Goal: Task Accomplishment & Management: Manage account settings

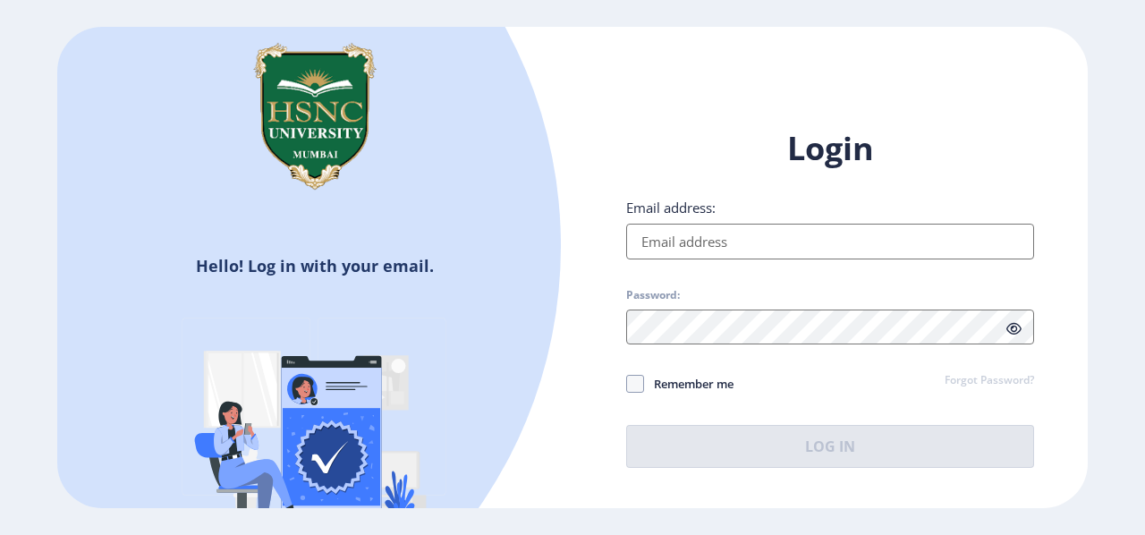
click at [759, 246] on input "Email address:" at bounding box center [830, 242] width 408 height 36
type input "[EMAIL_ADDRESS][DOMAIN_NAME]"
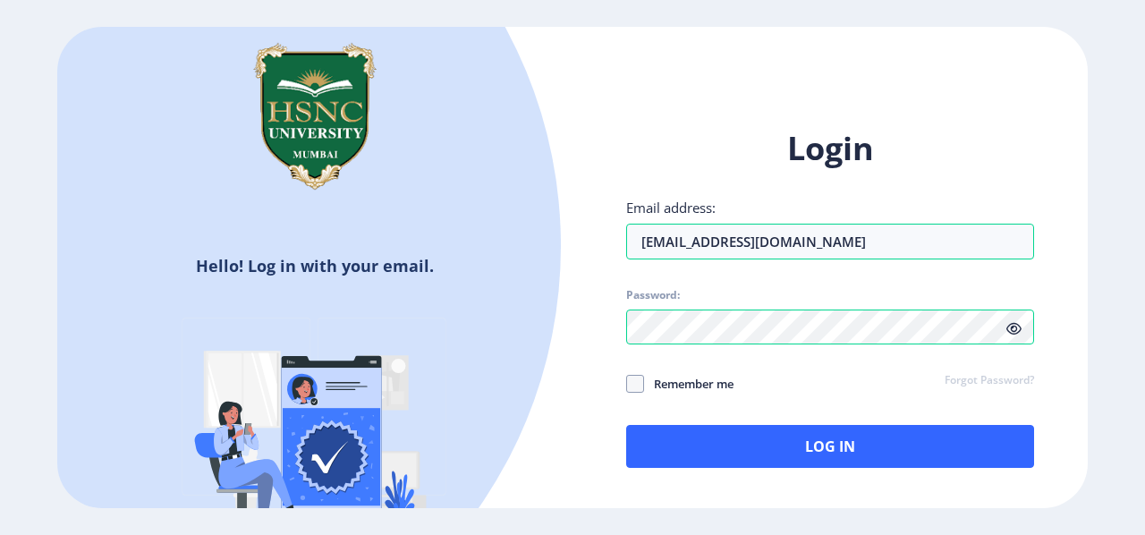
click at [784, 344] on div "Login Email address: [EMAIL_ADDRESS][DOMAIN_NAME] Password: Remember me Forgot …" at bounding box center [830, 297] width 408 height 341
click at [1007, 327] on icon at bounding box center [1013, 328] width 15 height 13
click at [608, 309] on div "Login Email address: [EMAIL_ADDRESS][DOMAIN_NAME] Password: Remember me Forgot …" at bounding box center [829, 311] width 515 height 423
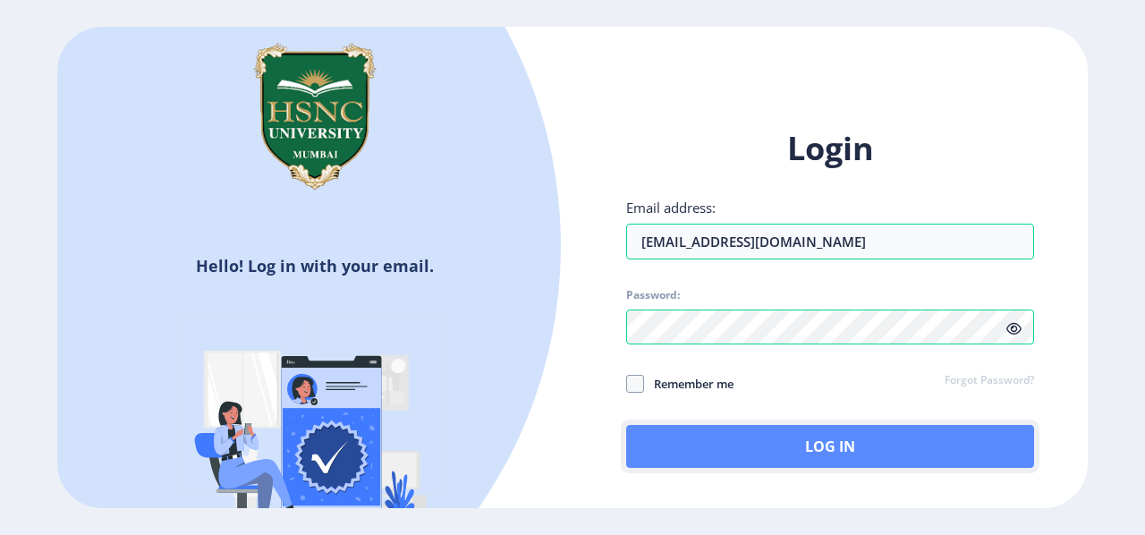
click at [694, 452] on button "Log In" at bounding box center [830, 446] width 408 height 43
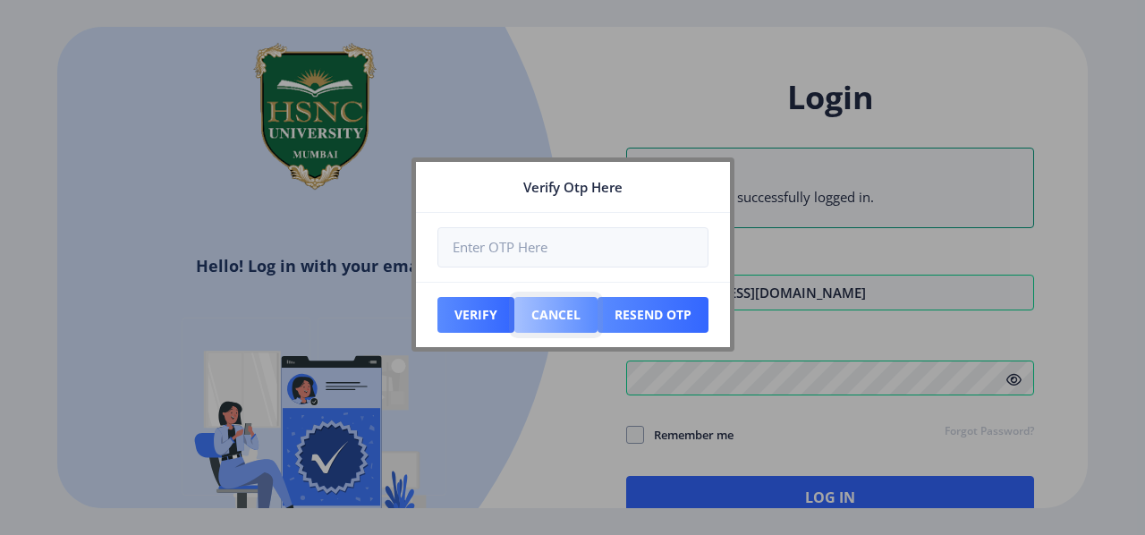
click at [575, 312] on button "Cancel" at bounding box center [555, 315] width 83 height 36
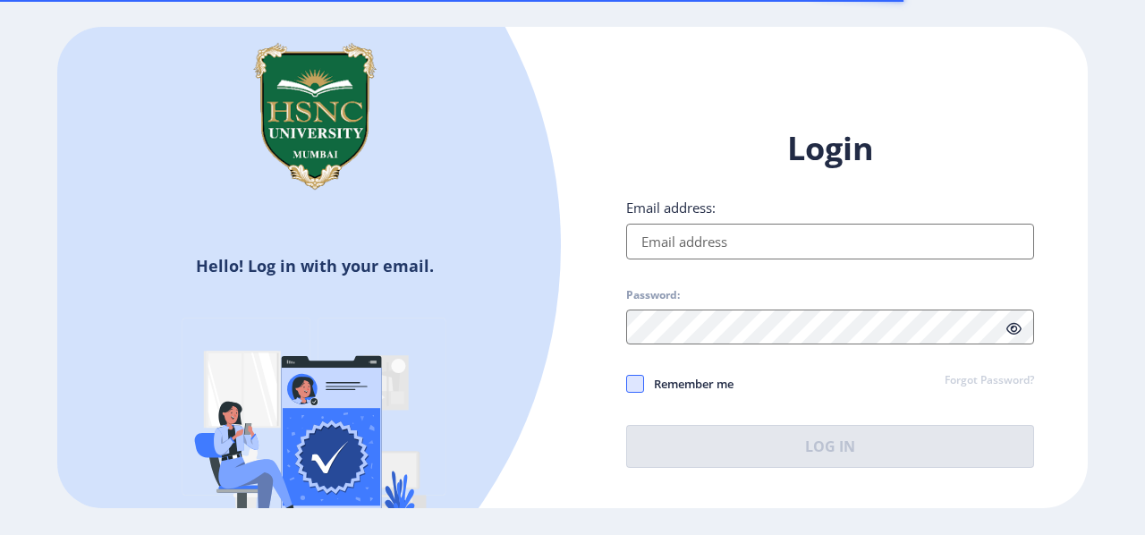
click at [632, 380] on span at bounding box center [635, 384] width 18 height 18
click at [627, 383] on input "Remember me" at bounding box center [626, 383] width 1 height 1
checkbox input "true"
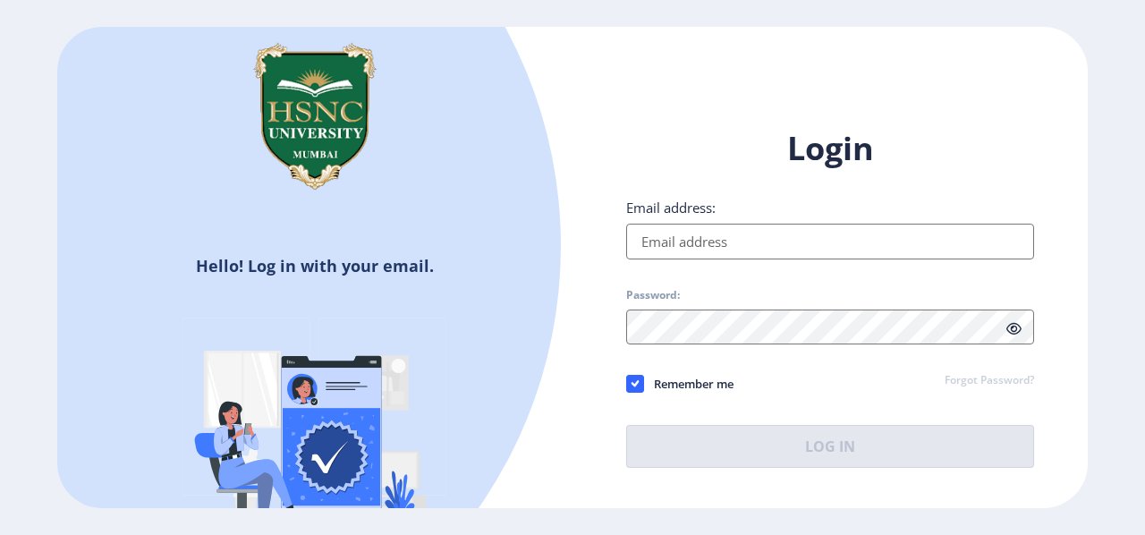
click at [706, 236] on input "Email address:" at bounding box center [830, 242] width 408 height 36
type input "[EMAIL_ADDRESS][DOMAIN_NAME]"
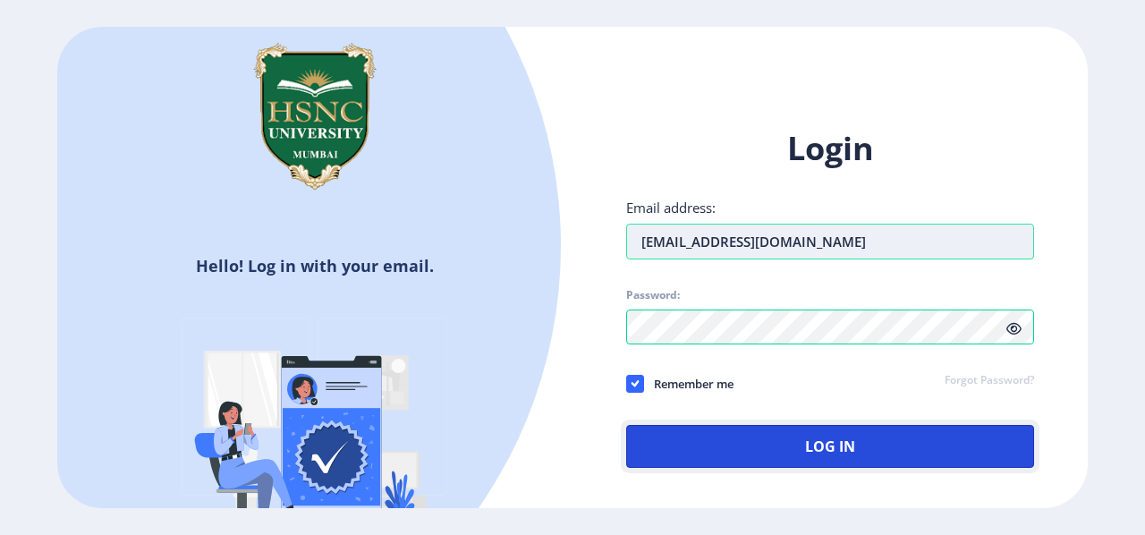
click at [777, 445] on button "Log In" at bounding box center [830, 446] width 408 height 43
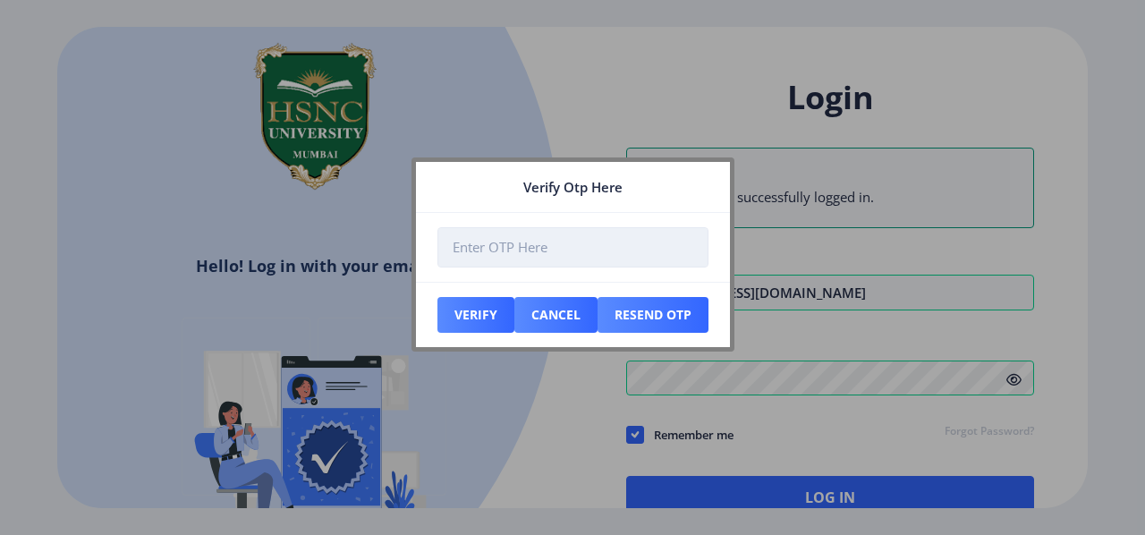
click at [609, 256] on input "number" at bounding box center [572, 247] width 271 height 40
type input "1"
type input "549680"
click at [471, 320] on button "Verify" at bounding box center [475, 315] width 77 height 36
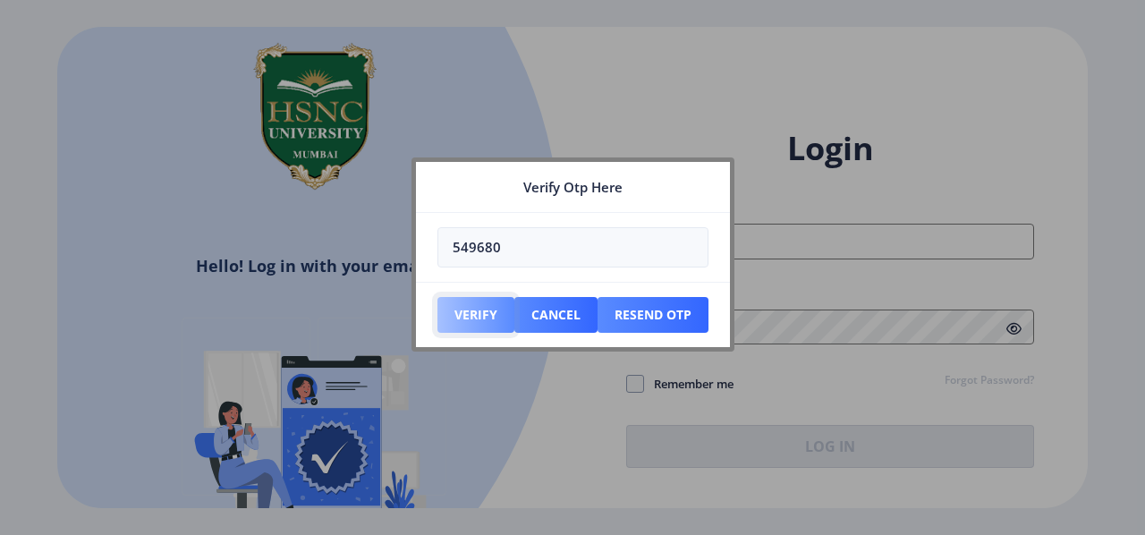
click at [471, 320] on button "Verify" at bounding box center [475, 315] width 77 height 36
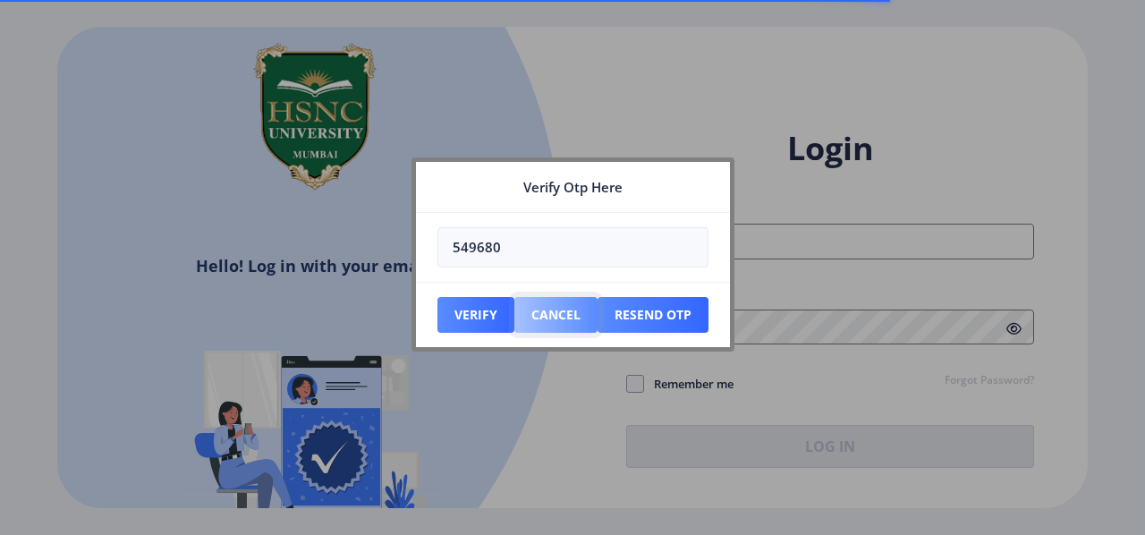
click at [527, 325] on button "Cancel" at bounding box center [555, 315] width 83 height 36
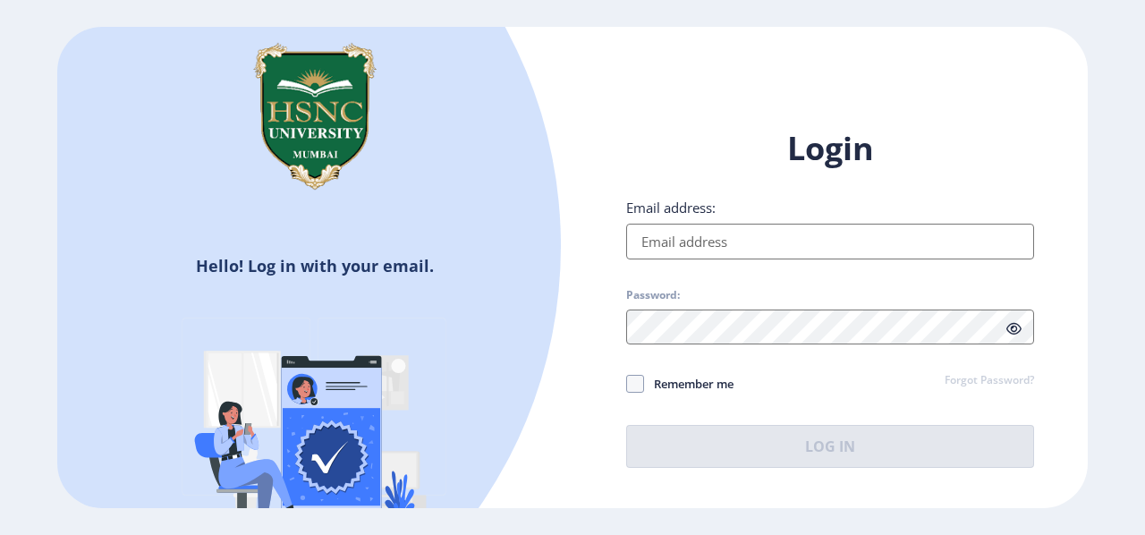
click at [734, 244] on input "Email address:" at bounding box center [830, 242] width 408 height 36
type input "[EMAIL_ADDRESS][DOMAIN_NAME]"
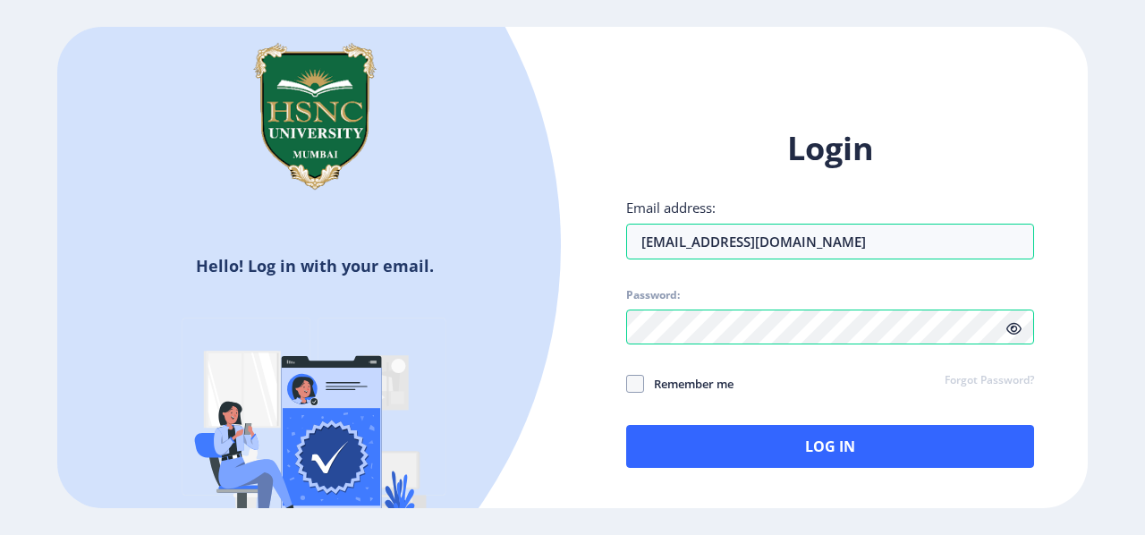
click at [694, 379] on span "Remember me" at bounding box center [688, 383] width 89 height 21
click at [627, 383] on input "Remember me" at bounding box center [626, 383] width 1 height 1
checkbox input "true"
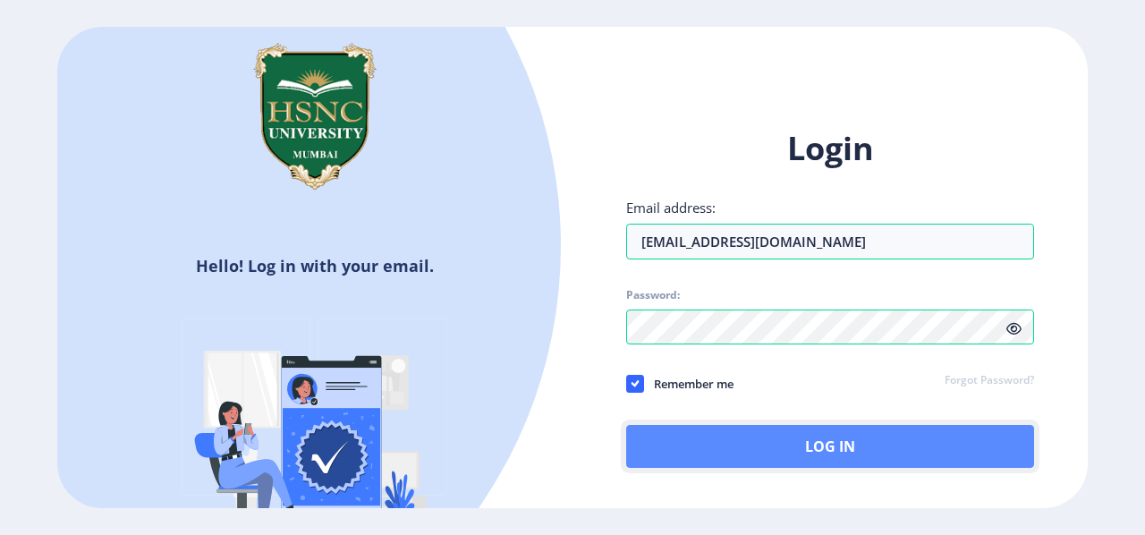
click at [731, 464] on button "Log In" at bounding box center [830, 446] width 408 height 43
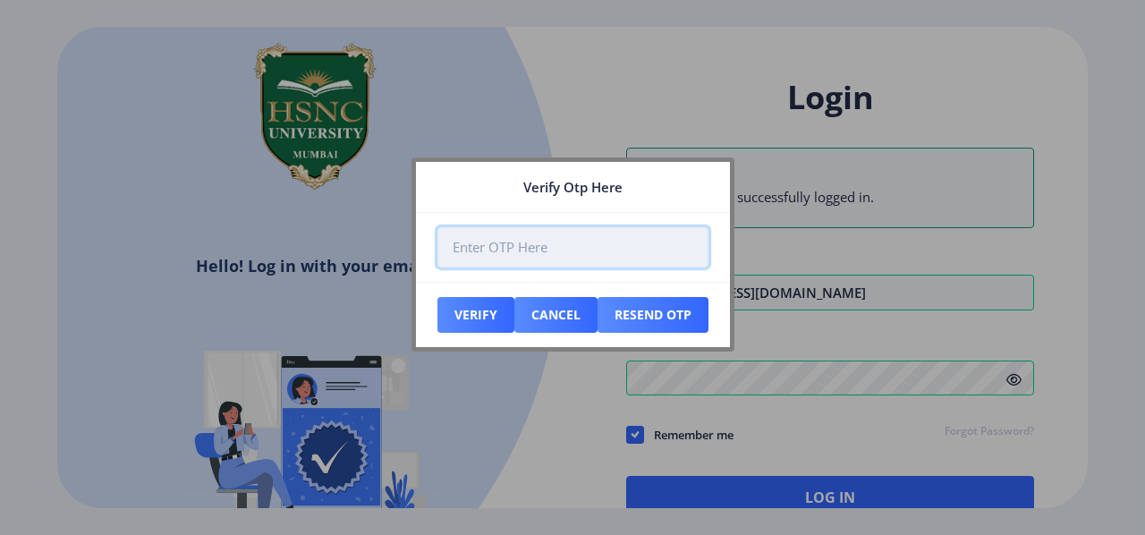
click at [521, 257] on input "number" at bounding box center [572, 247] width 271 height 40
click at [585, 263] on input "number" at bounding box center [572, 247] width 271 height 40
paste input "989970"
type input "989970"
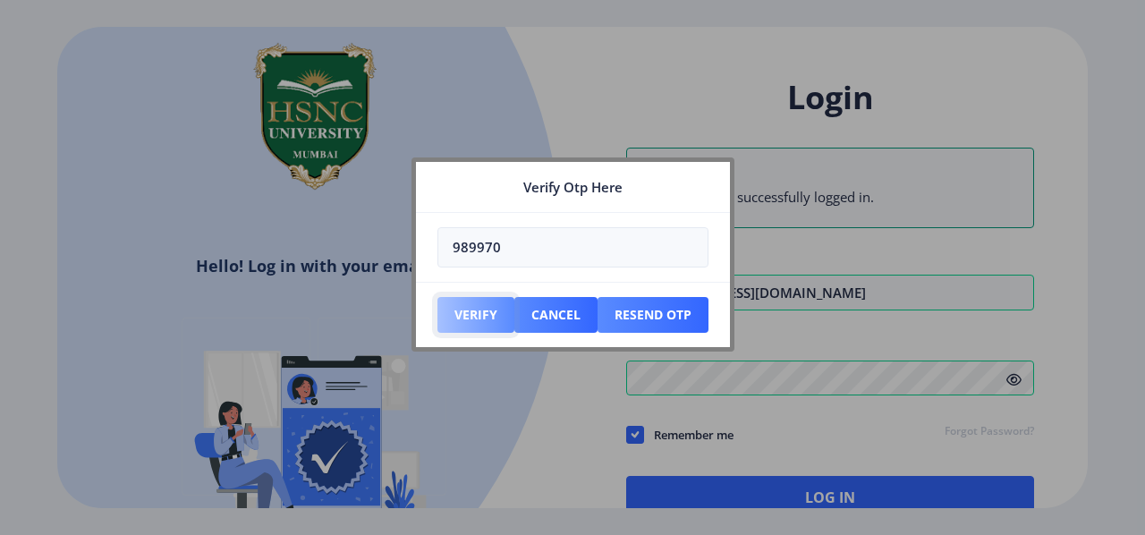
click at [487, 315] on button "Verify" at bounding box center [475, 315] width 77 height 36
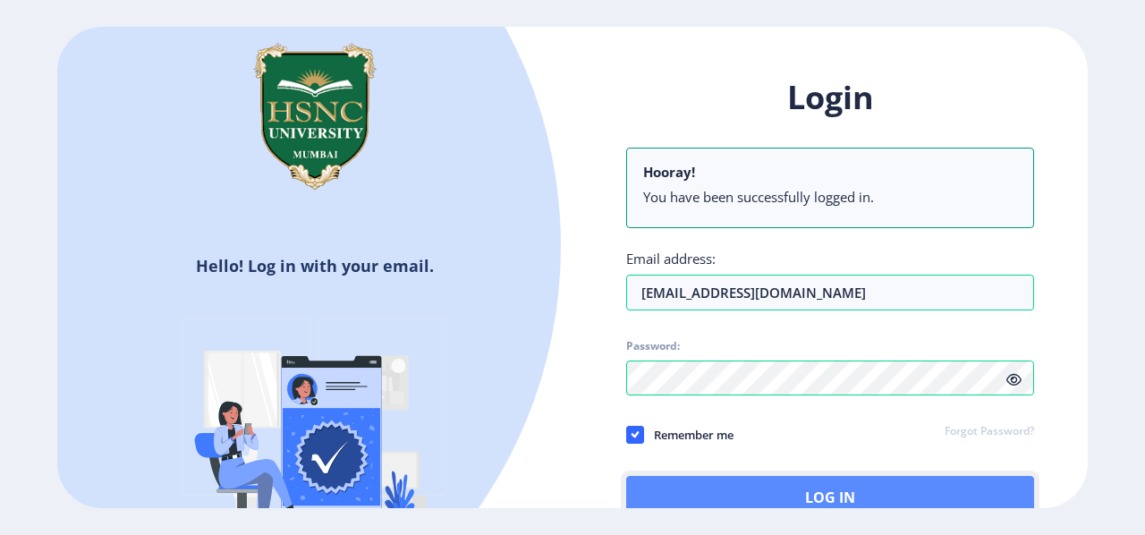
click at [822, 492] on button "Log In" at bounding box center [830, 497] width 408 height 43
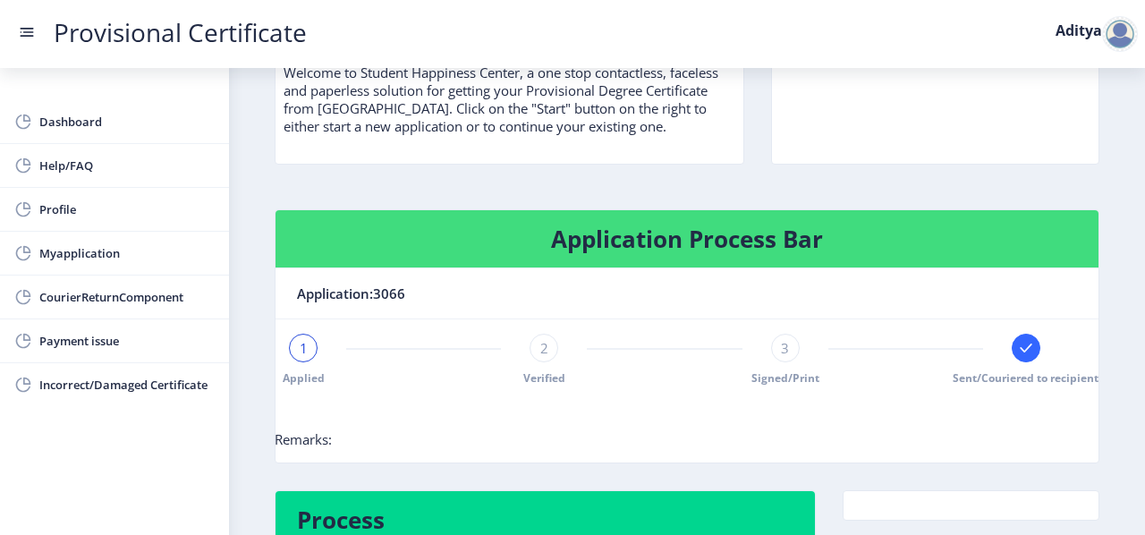
scroll to position [309, 0]
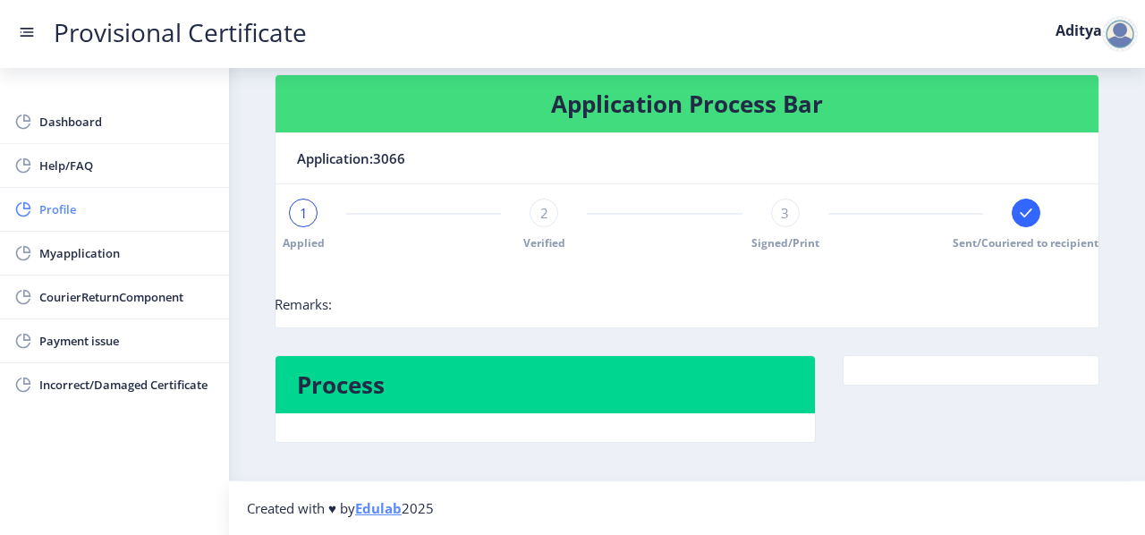
click at [66, 207] on span "Profile" at bounding box center [126, 209] width 175 height 21
select select "[DEMOGRAPHIC_DATA]"
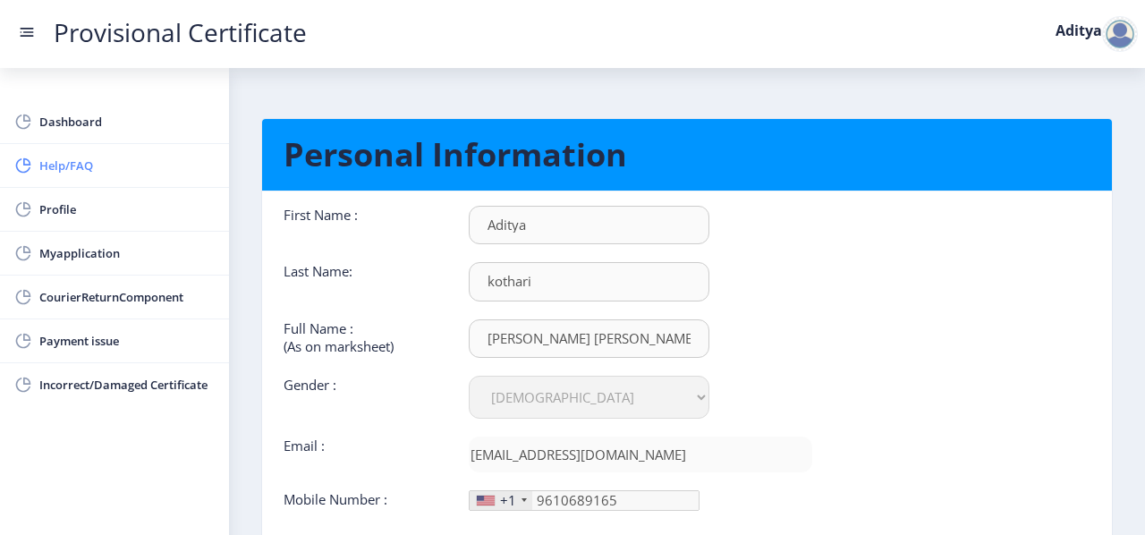
click at [107, 165] on span "Help/FAQ" at bounding box center [126, 165] width 175 height 21
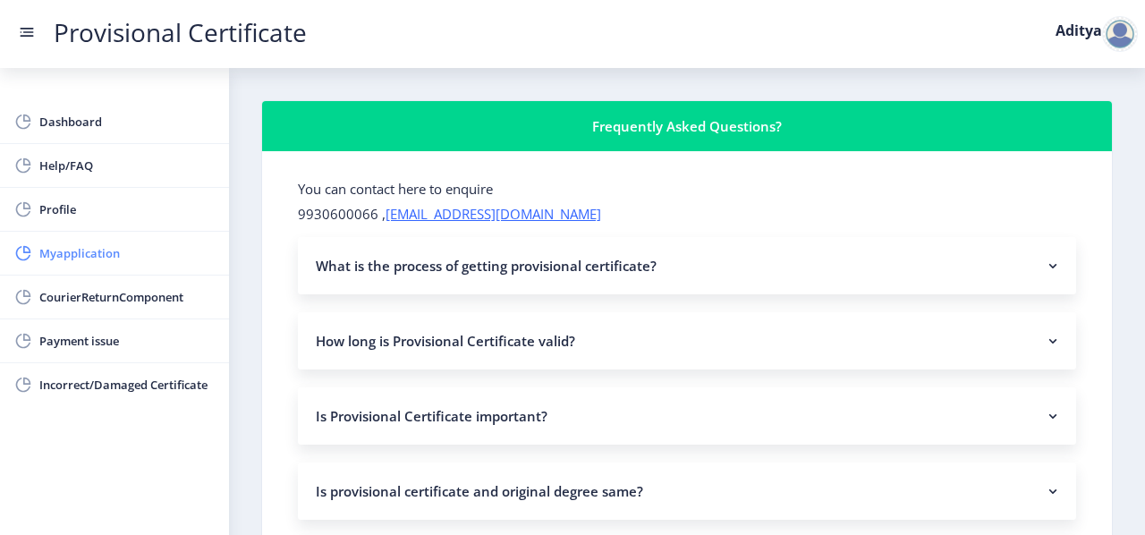
click at [89, 257] on span "Myapplication" at bounding box center [126, 252] width 175 height 21
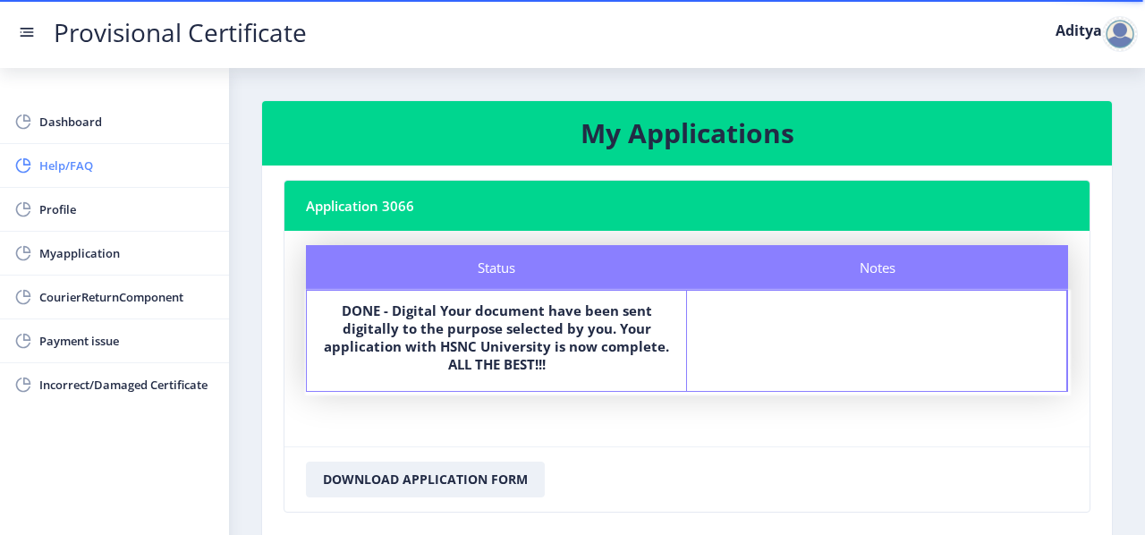
click at [111, 171] on span "Help/FAQ" at bounding box center [126, 165] width 175 height 21
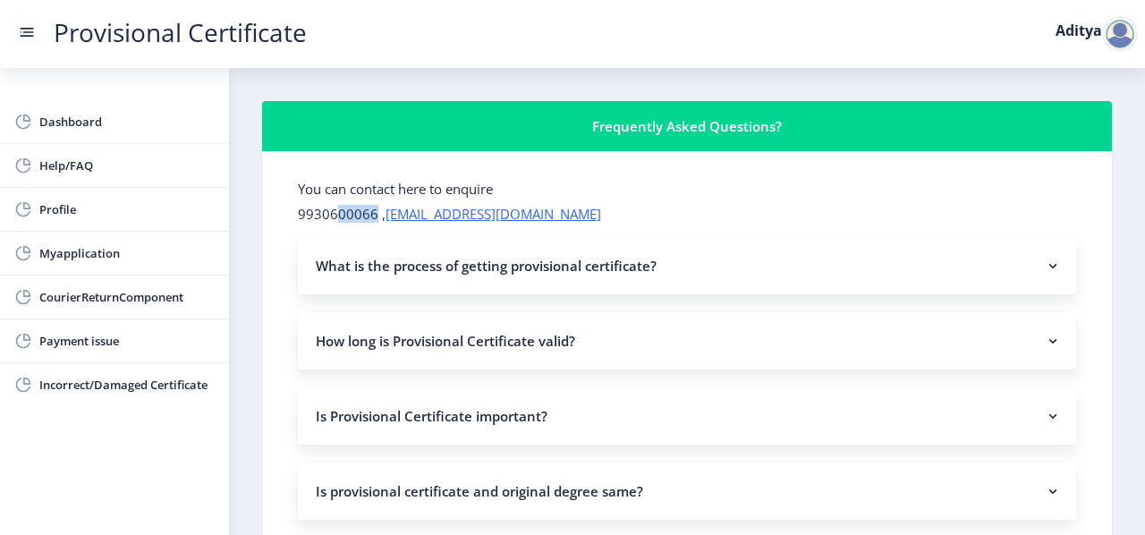
drag, startPoint x: 335, startPoint y: 212, endPoint x: 374, endPoint y: 214, distance: 39.4
click at [374, 214] on p "9930600066 , [EMAIL_ADDRESS][DOMAIN_NAME]" at bounding box center [687, 214] width 778 height 18
click at [63, 217] on span "Profile" at bounding box center [126, 209] width 175 height 21
select select "[DEMOGRAPHIC_DATA]"
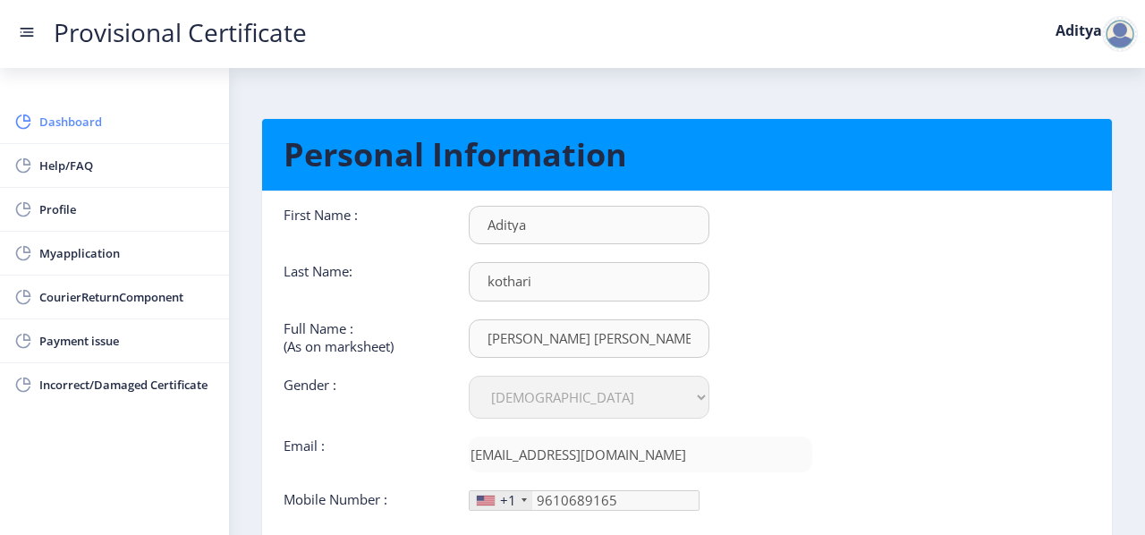
click at [82, 133] on link "Dashboard" at bounding box center [114, 121] width 229 height 43
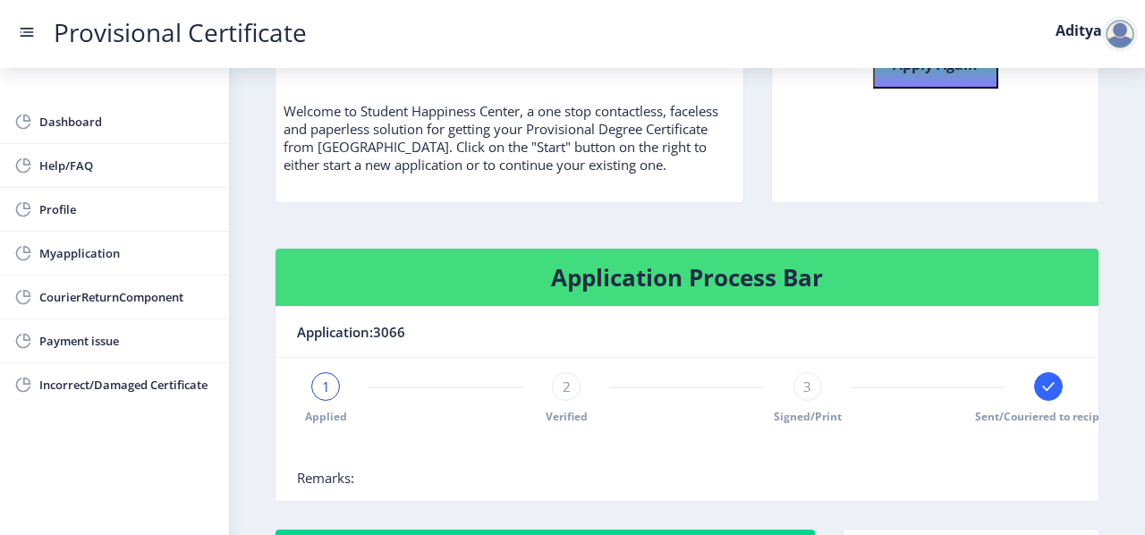
scroll to position [136, 0]
